Goal: Information Seeking & Learning: Learn about a topic

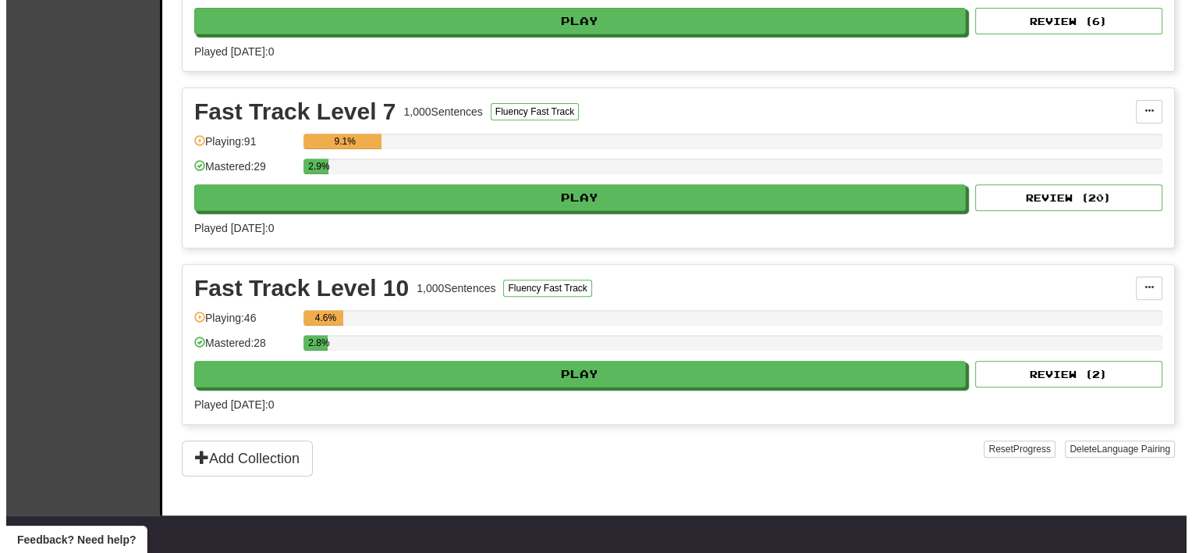
scroll to position [858, 0]
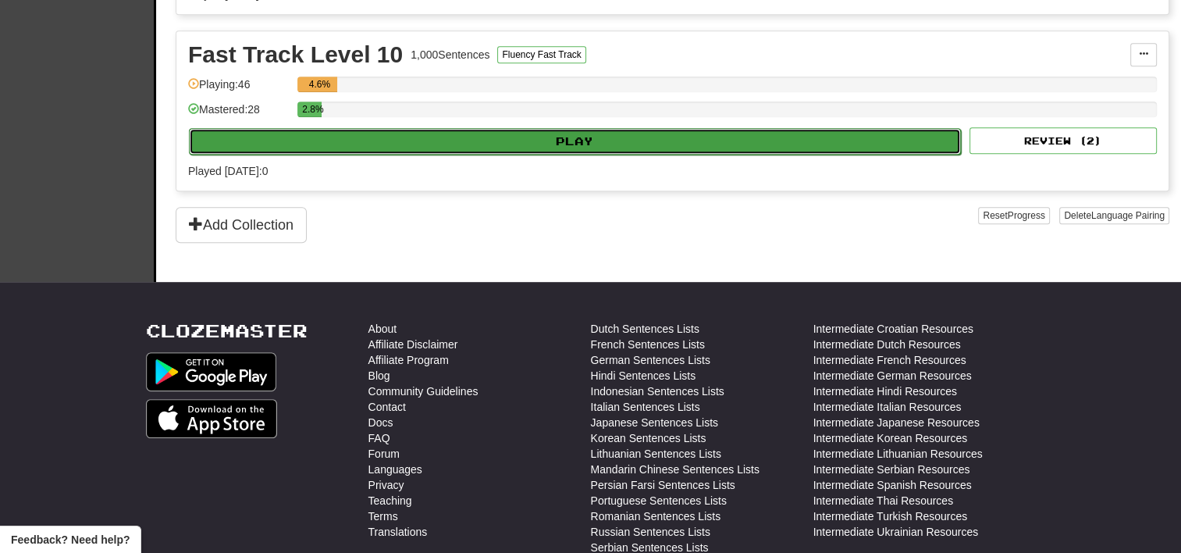
click at [518, 140] on button "Play" at bounding box center [575, 141] width 772 height 27
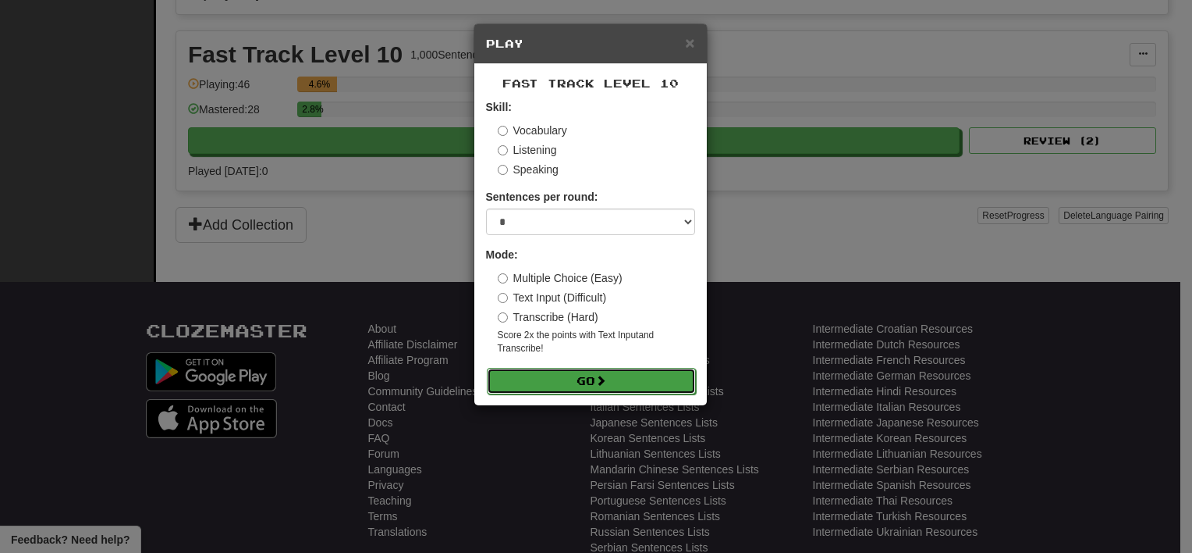
click at [606, 379] on span at bounding box center [600, 380] width 11 height 11
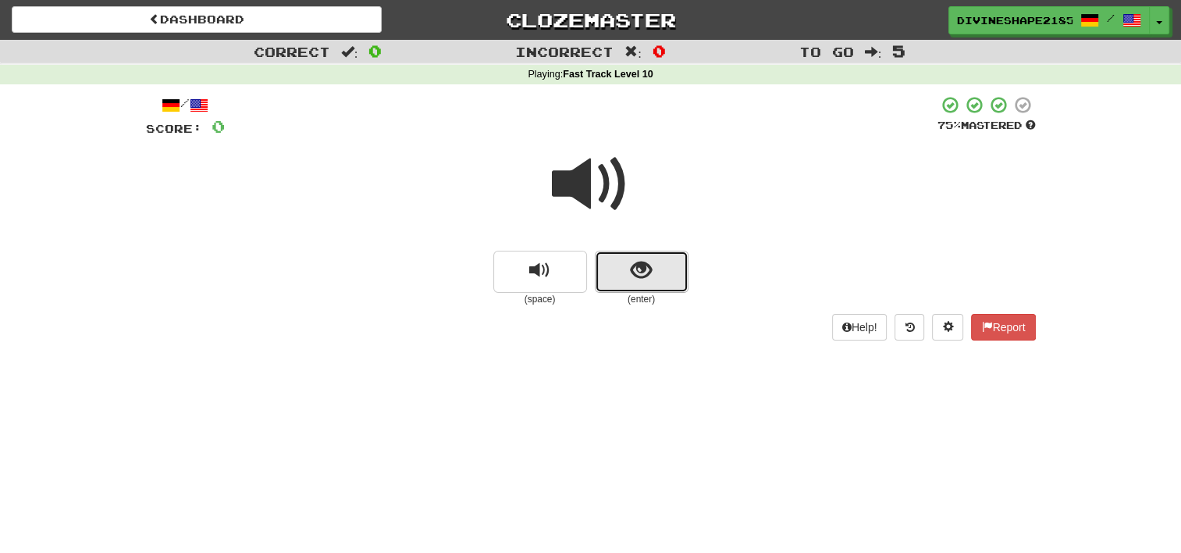
click at [637, 268] on span "show sentence" at bounding box center [641, 270] width 21 height 21
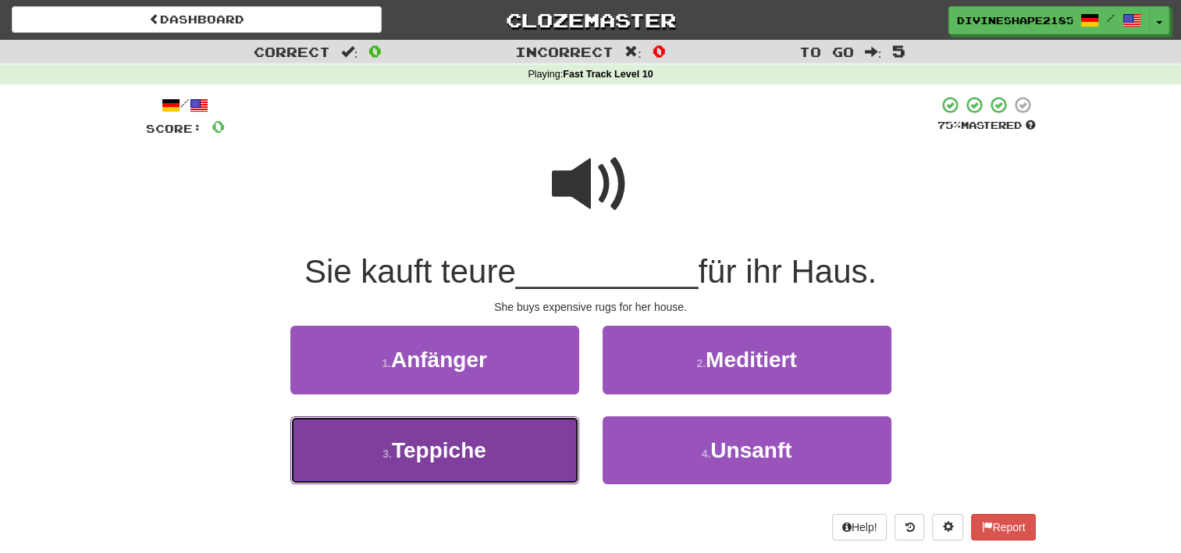
click at [553, 450] on button "3 . Teppiche" at bounding box center [434, 450] width 289 height 68
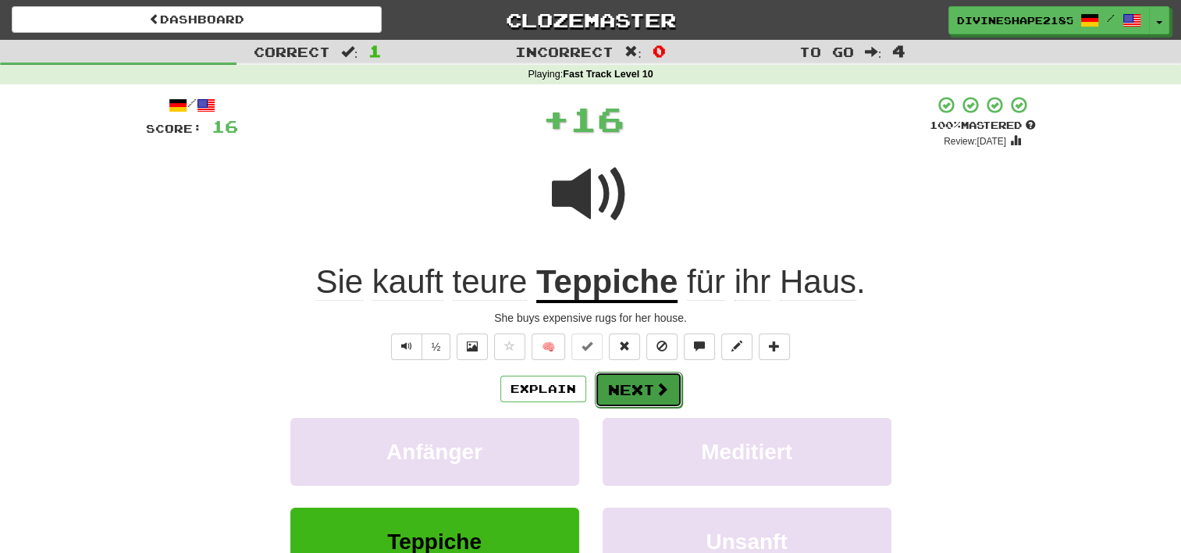
click at [648, 387] on button "Next" at bounding box center [638, 389] width 87 height 36
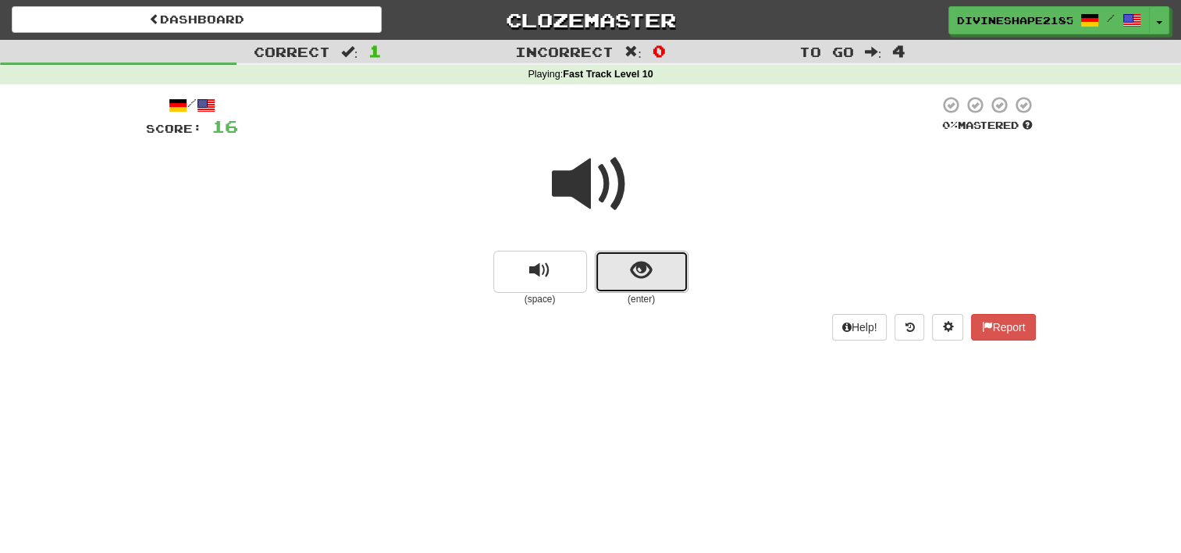
click at [662, 272] on button "show sentence" at bounding box center [642, 272] width 94 height 42
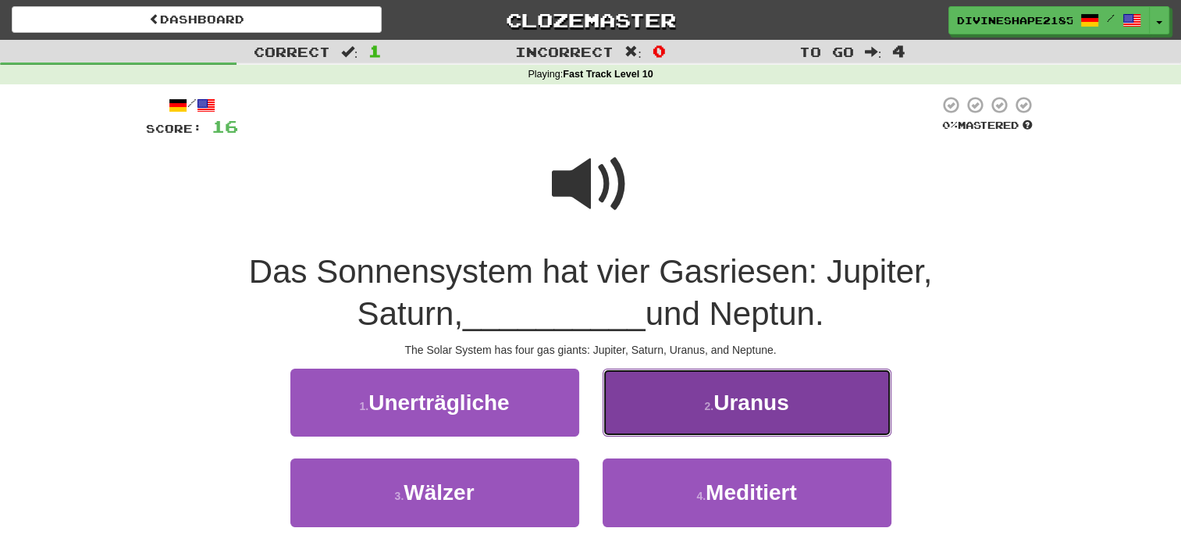
click at [791, 399] on button "2 . Uranus" at bounding box center [746, 402] width 289 height 68
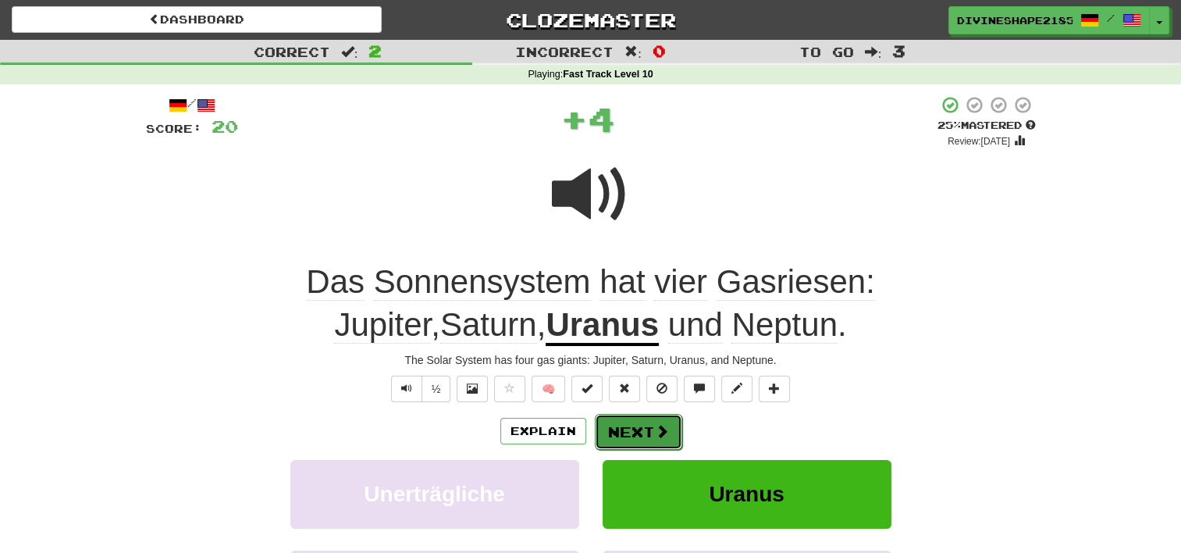
click at [657, 428] on span at bounding box center [662, 431] width 14 height 14
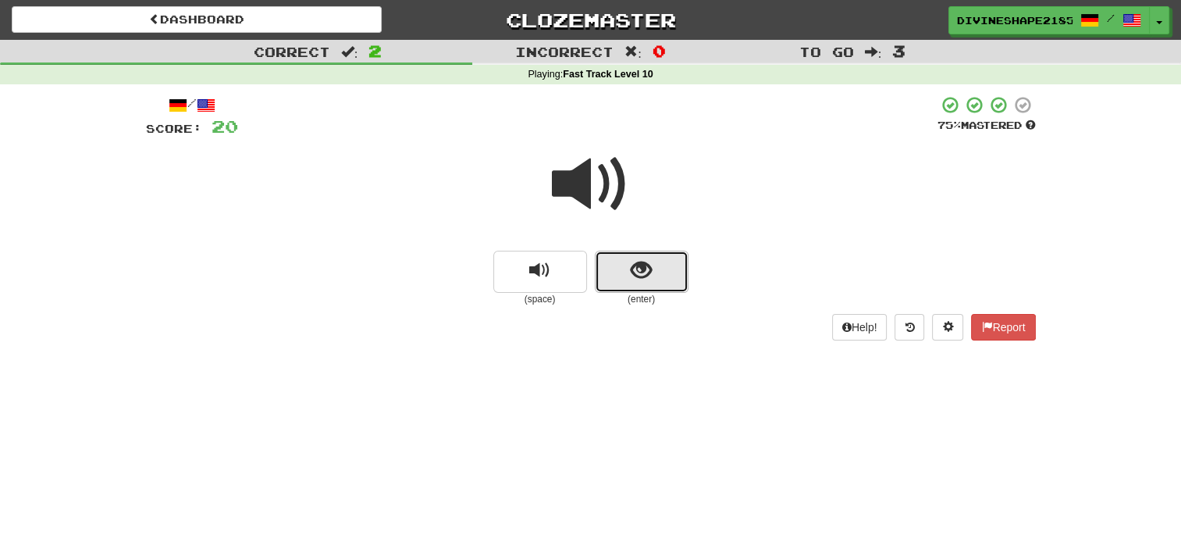
click at [654, 273] on button "show sentence" at bounding box center [642, 272] width 94 height 42
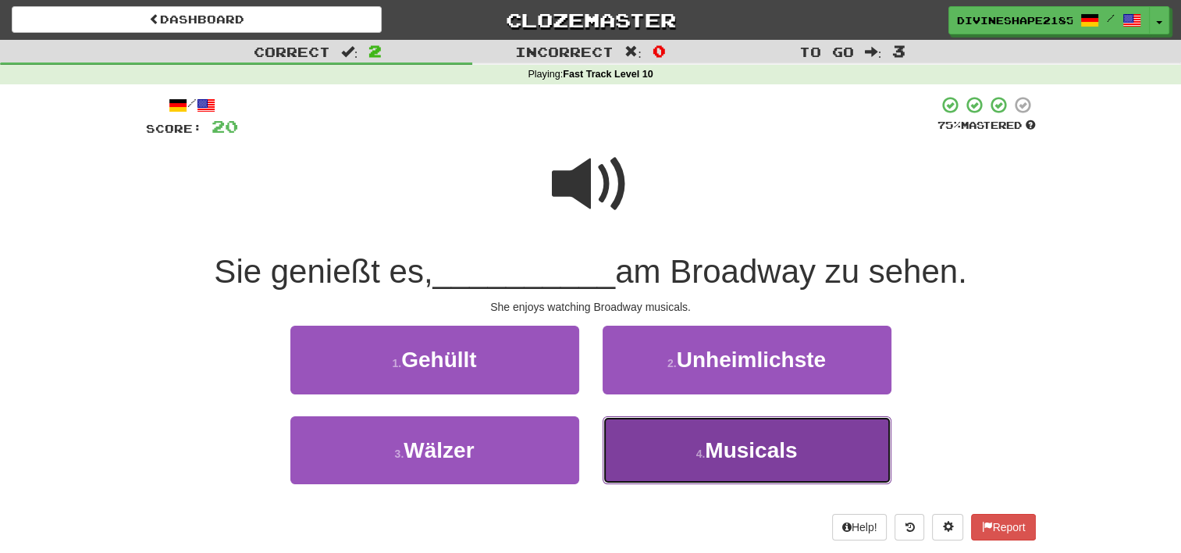
click at [716, 456] on span "Musicals" at bounding box center [751, 450] width 92 height 24
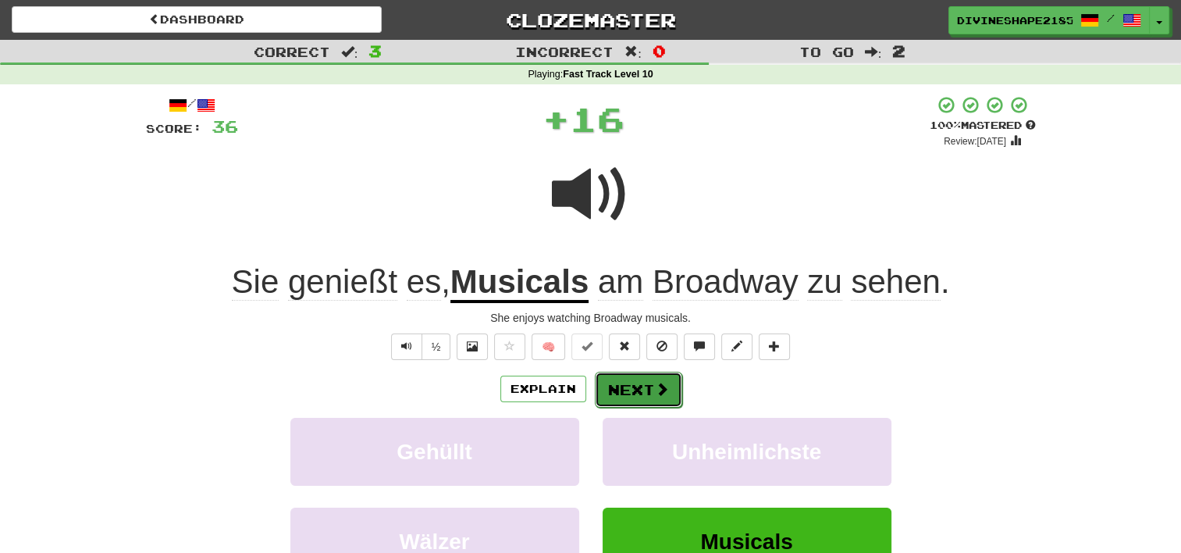
click at [621, 386] on button "Next" at bounding box center [638, 389] width 87 height 36
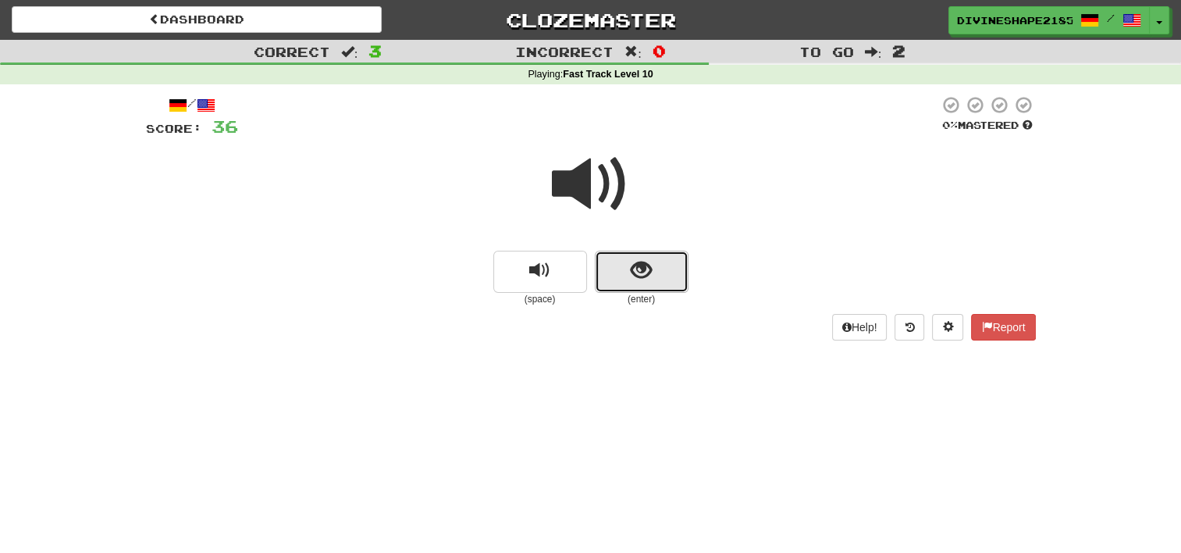
click at [656, 264] on button "show sentence" at bounding box center [642, 272] width 94 height 42
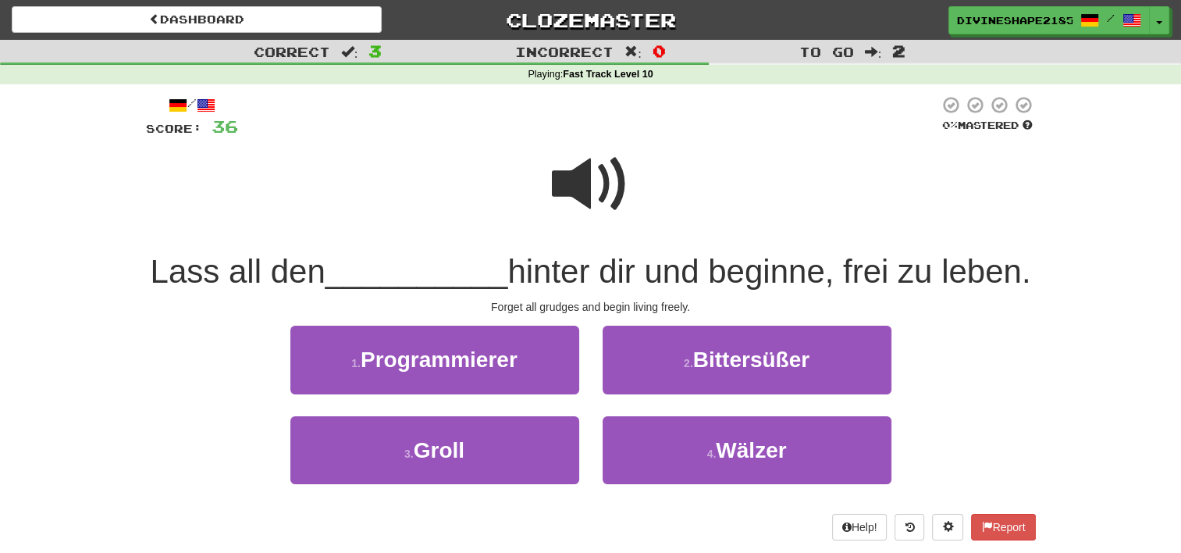
click at [590, 181] on span at bounding box center [591, 184] width 78 height 78
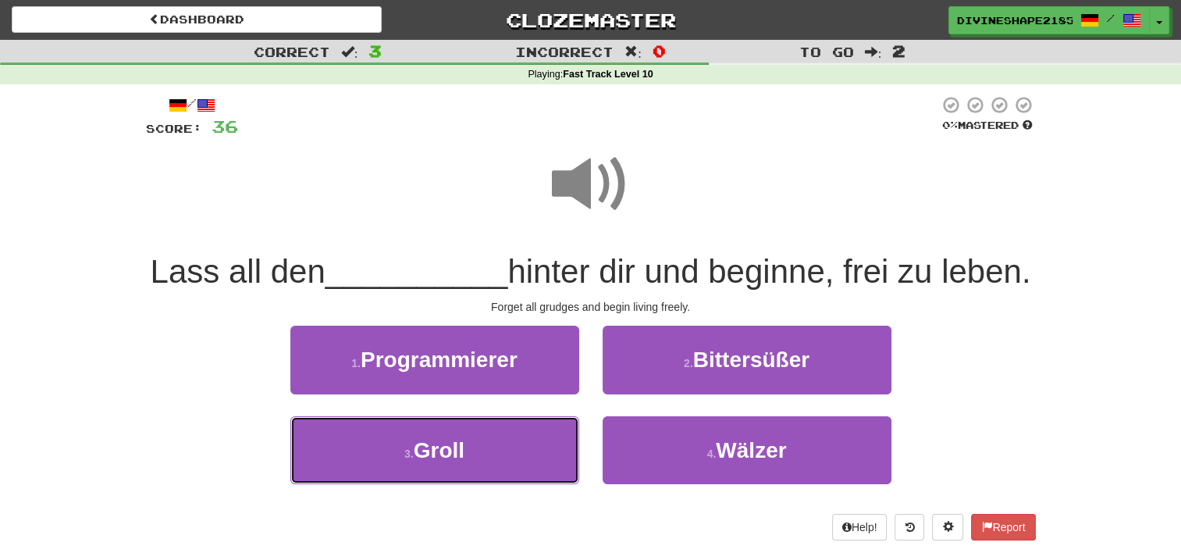
click at [477, 484] on button "3 . Groll" at bounding box center [434, 450] width 289 height 68
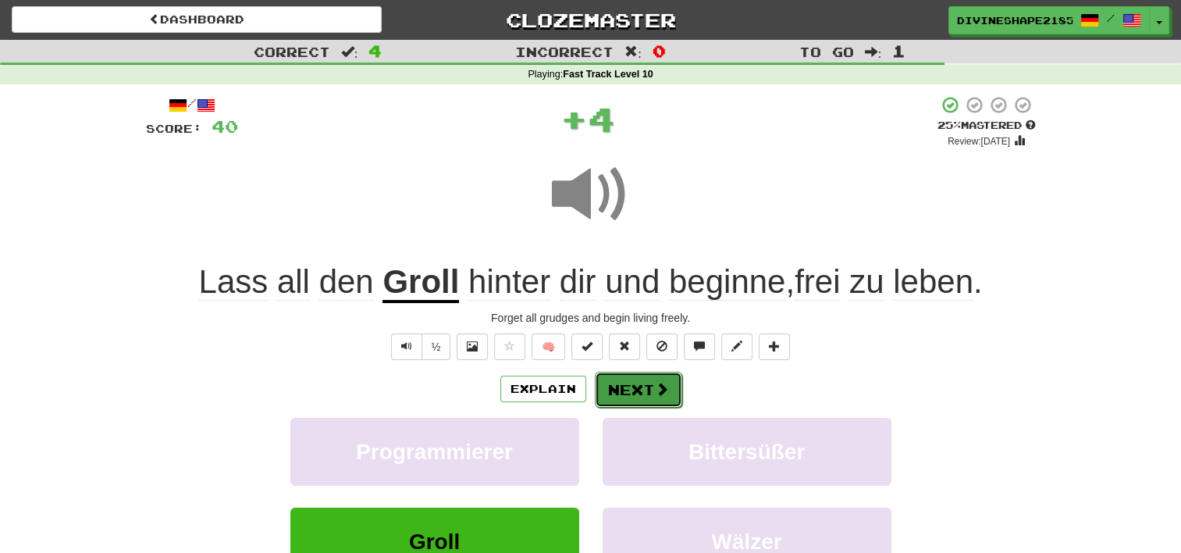
click at [655, 387] on span at bounding box center [662, 389] width 14 height 14
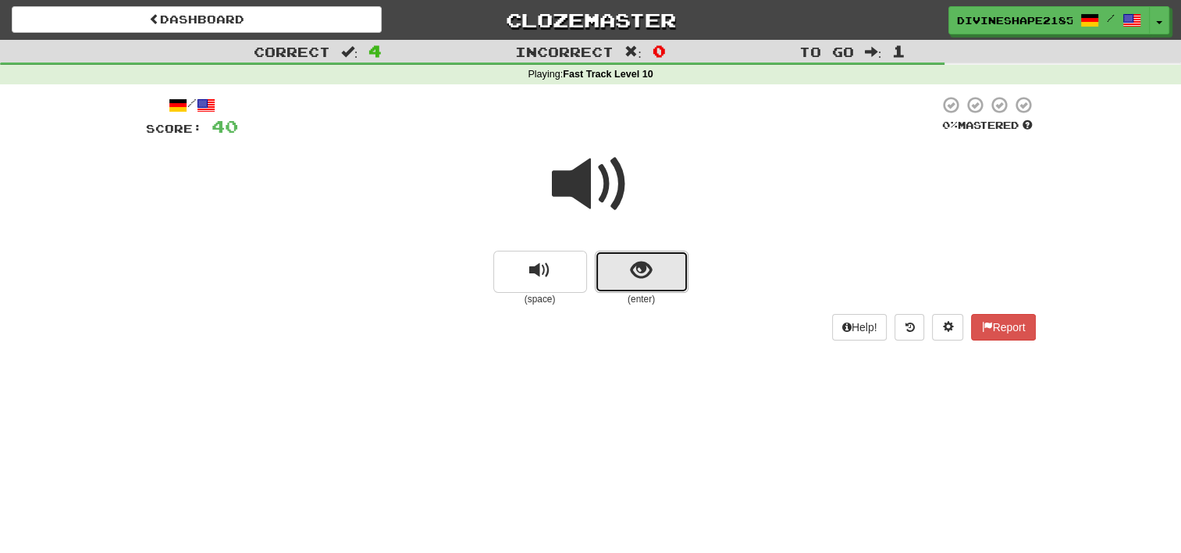
click at [634, 265] on span "show sentence" at bounding box center [641, 270] width 21 height 21
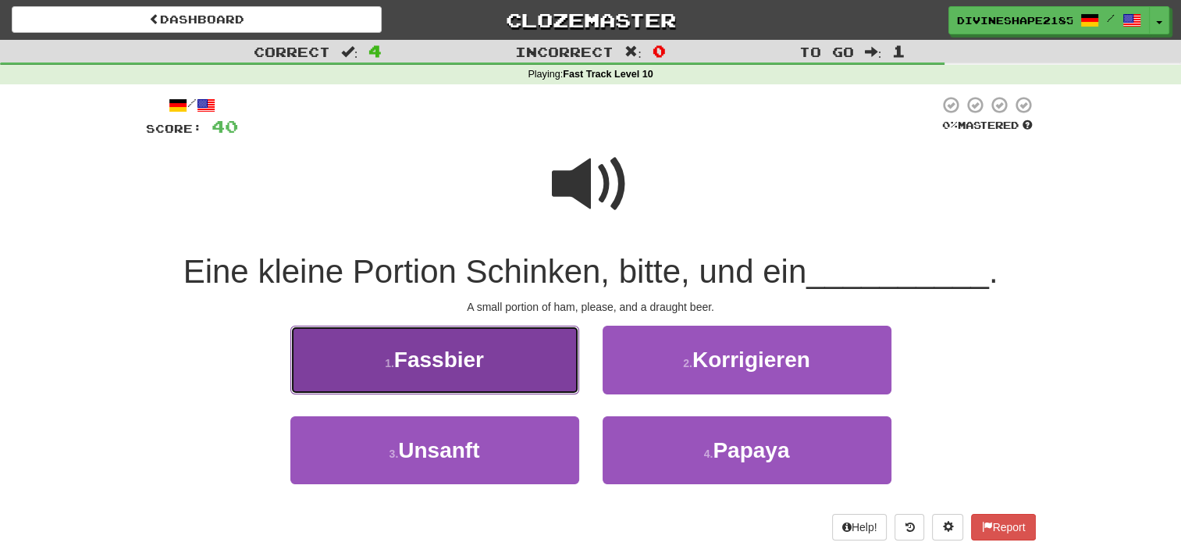
click at [490, 361] on button "1 . Fassbier" at bounding box center [434, 359] width 289 height 68
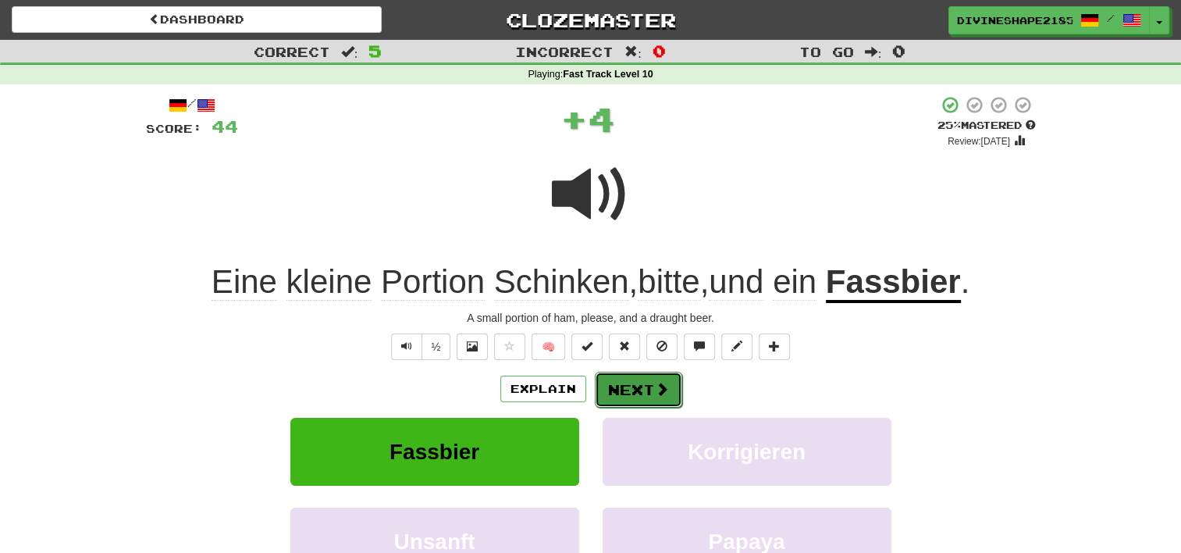
click at [645, 381] on button "Next" at bounding box center [638, 389] width 87 height 36
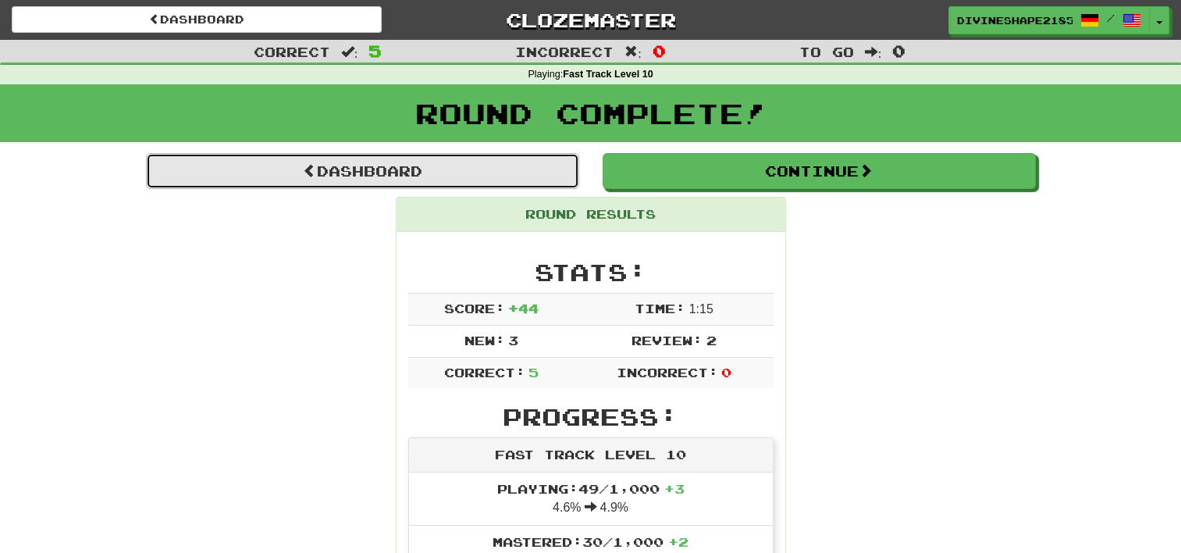
click at [429, 172] on link "Dashboard" at bounding box center [362, 171] width 433 height 36
